Goal: Task Accomplishment & Management: Use online tool/utility

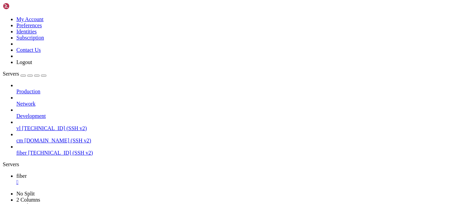
click at [3, 16] on link at bounding box center [3, 16] width 0 height 0
click at [3, 16] on icon at bounding box center [3, 16] width 0 height 0
click at [42, 28] on link "Preferences" at bounding box center [29, 25] width 26 height 6
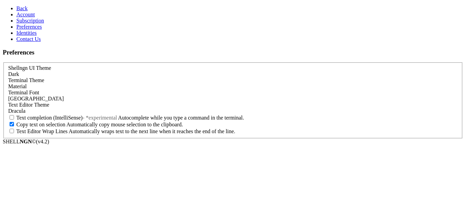
click at [101, 84] on div "Material" at bounding box center [232, 87] width 449 height 6
click at [17, 6] on span "Back" at bounding box center [21, 8] width 11 height 6
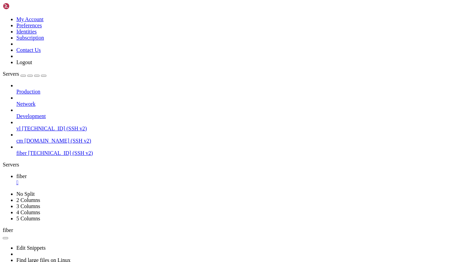
scroll to position [86, 0]
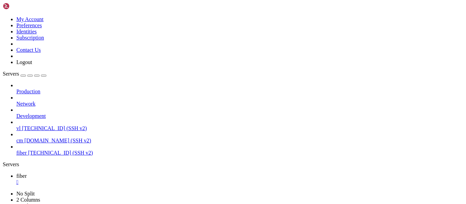
scroll to position [57, 0]
